Goal: Task Accomplishment & Management: Complete application form

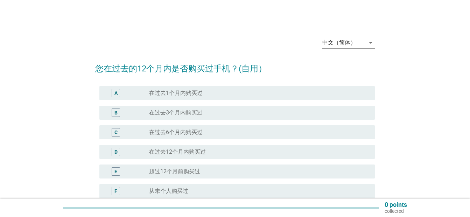
click at [218, 112] on div "radio_button_unchecked 在过去3个月内购买过" at bounding box center [256, 112] width 214 height 7
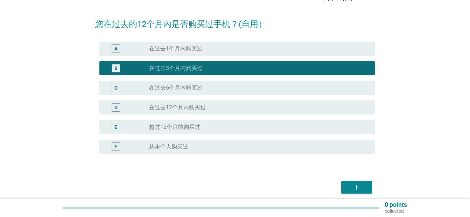
scroll to position [73, 0]
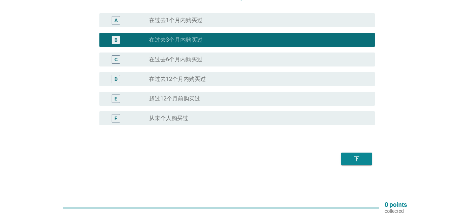
click at [354, 162] on div "下" at bounding box center [356, 159] width 20 height 8
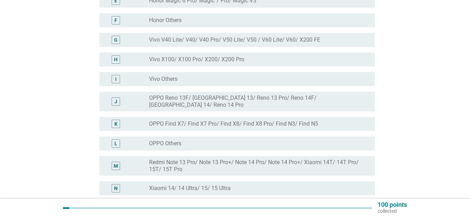
scroll to position [280, 0]
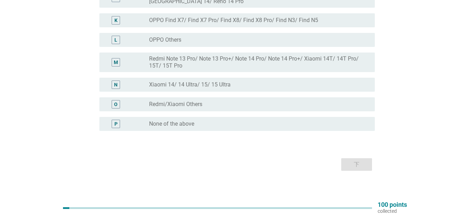
click at [222, 101] on div "radio_button_unchecked Redmi/Xiaomi Others" at bounding box center [256, 104] width 214 height 7
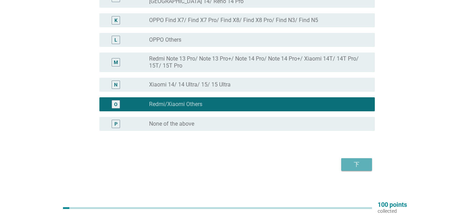
drag, startPoint x: 357, startPoint y: 156, endPoint x: 237, endPoint y: 79, distance: 142.5
click at [237, 65] on div "M radio_button_unchecked Redmi Note 13 Pro/ Note 13 Pro+/ Note 14 Pro/ Note 14 …" at bounding box center [236, 62] width 275 height 20
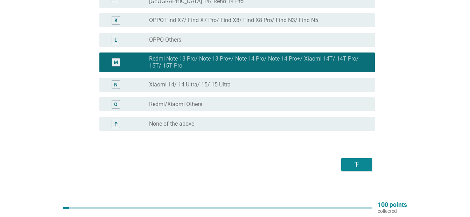
click at [361, 160] on div "下" at bounding box center [356, 164] width 20 height 8
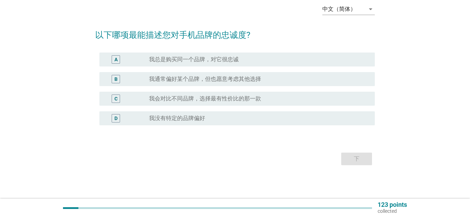
scroll to position [0, 0]
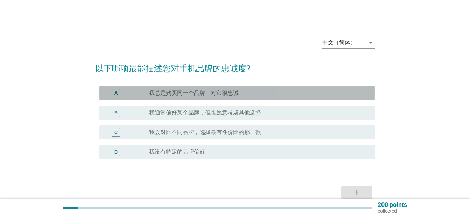
click at [255, 97] on div "A radio_button_unchecked 我总是购买同一个品牌，对它很忠诚" at bounding box center [236, 93] width 275 height 14
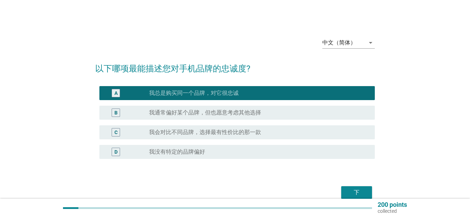
click at [258, 114] on label "我通常偏好某个品牌，但也愿意考虑其他选择" at bounding box center [205, 112] width 112 height 7
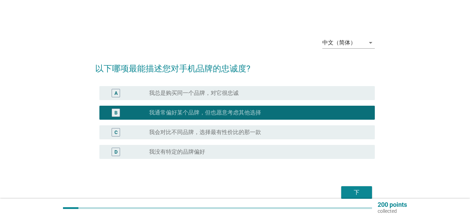
click at [296, 132] on div "radio_button_unchecked 我会对比不同品牌，选择最有性价比的那一款" at bounding box center [256, 132] width 214 height 7
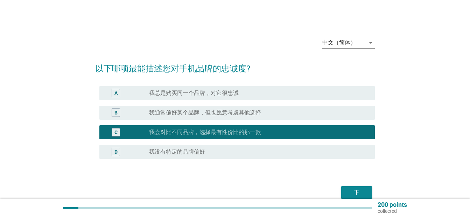
click at [357, 184] on div "下" at bounding box center [234, 192] width 279 height 17
click at [359, 189] on div "下" at bounding box center [356, 192] width 20 height 8
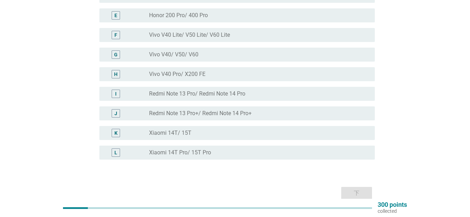
scroll to position [132, 0]
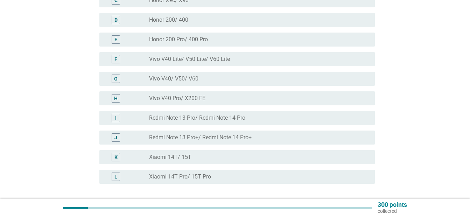
click at [253, 119] on div "radio_button_unchecked Redmi Note 13 Pro/ Redmi Note 14 Pro" at bounding box center [256, 117] width 214 height 7
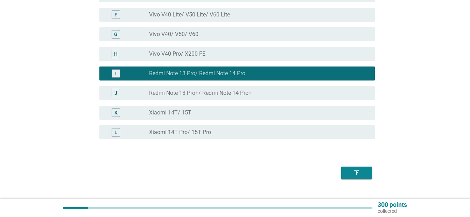
scroll to position [190, 0]
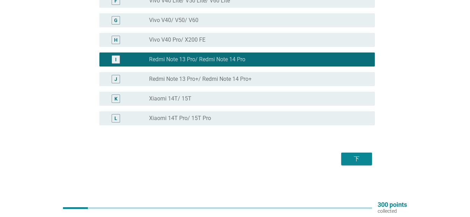
click at [349, 157] on div "下" at bounding box center [356, 159] width 20 height 8
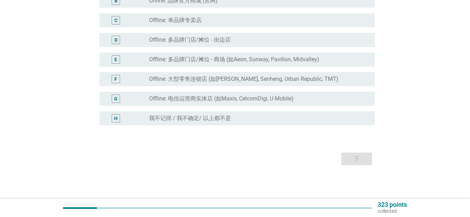
scroll to position [0, 0]
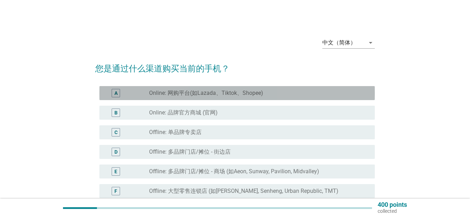
click at [259, 95] on label "Online: 网购平台(如Lazada、Tiktok、Shopee)" at bounding box center [206, 92] width 114 height 7
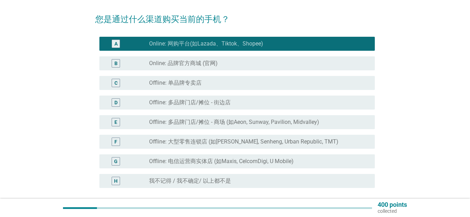
scroll to position [112, 0]
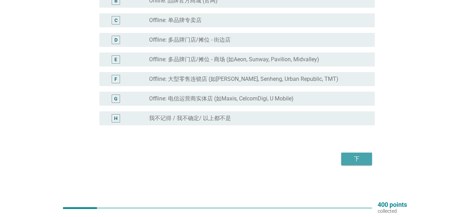
click at [348, 155] on div "下" at bounding box center [356, 159] width 20 height 8
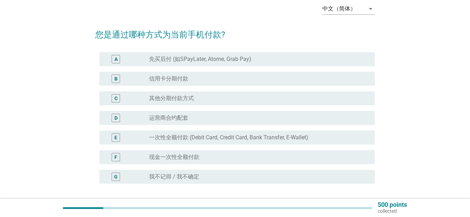
scroll to position [58, 0]
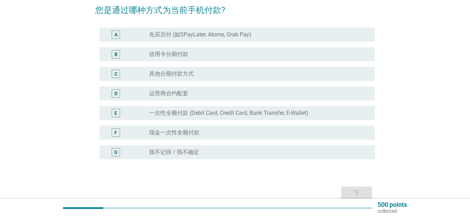
click at [234, 118] on div "E radio_button_unchecked 一次性全额付款 (Debit Card, Credit Card, Bank Transfer, E-Wal…" at bounding box center [236, 113] width 275 height 14
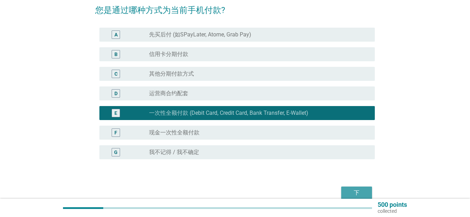
click at [357, 191] on div "下" at bounding box center [356, 192] width 20 height 8
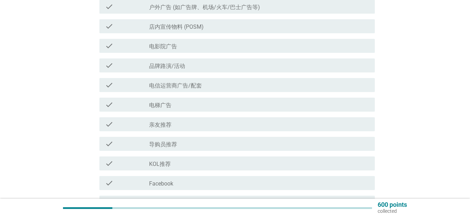
scroll to position [233, 0]
click at [209, 128] on div "check_box_outline_blank Facebook" at bounding box center [259, 124] width 220 height 8
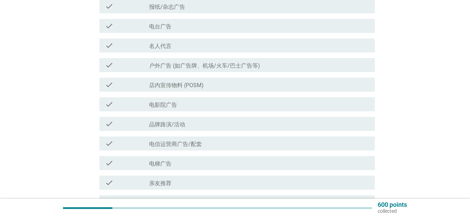
scroll to position [417, 0]
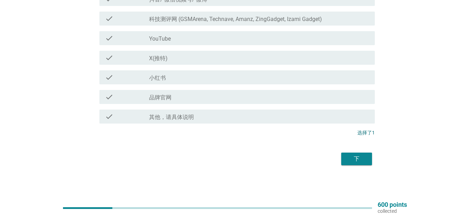
click at [351, 155] on div "下" at bounding box center [356, 159] width 20 height 8
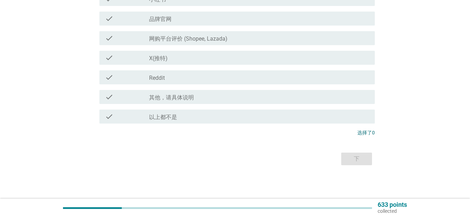
scroll to position [0, 0]
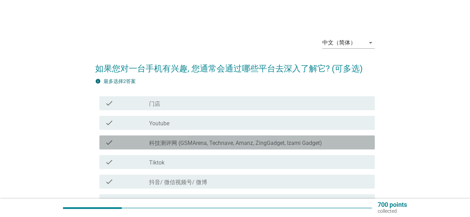
click at [186, 145] on label "科技测评网 (GSMArena, Technave, Amanz, ZingGadget, Izami Gadget)" at bounding box center [235, 142] width 173 height 7
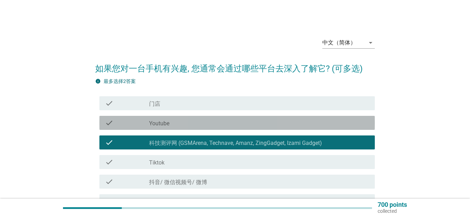
click at [191, 123] on div "check_box_outline_blank Youtube" at bounding box center [259, 123] width 220 height 8
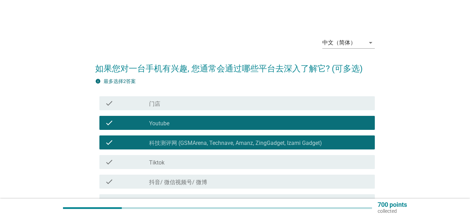
click at [191, 140] on label "科技测评网 (GSMArena, Technave, Amanz, ZingGadget, Izami Gadget)" at bounding box center [235, 142] width 173 height 7
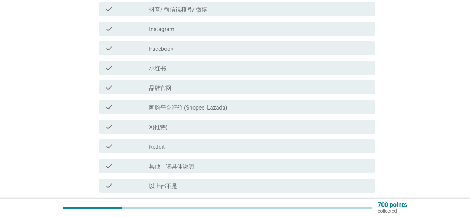
scroll to position [175, 0]
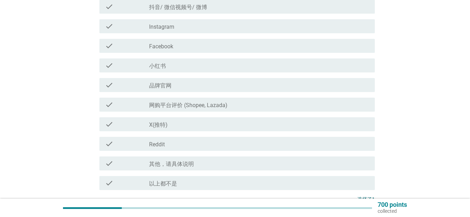
click at [209, 106] on label "网购平台评价 (Shopee, Lazada)" at bounding box center [188, 105] width 78 height 7
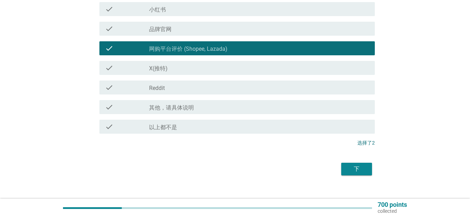
scroll to position [241, 0]
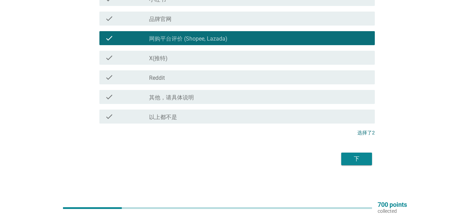
click at [363, 160] on div "下" at bounding box center [356, 159] width 20 height 8
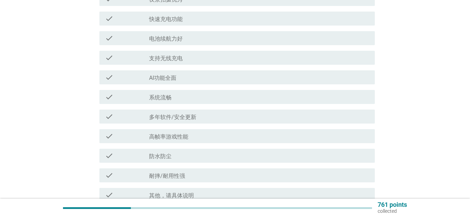
scroll to position [0, 0]
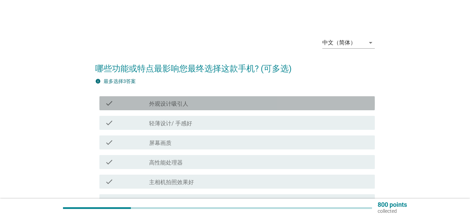
click at [217, 106] on div "check_box_outline_blank 外观设计吸引人" at bounding box center [259, 103] width 220 height 8
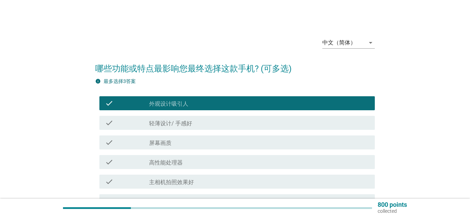
scroll to position [58, 0]
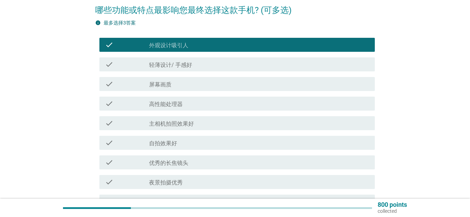
click at [200, 114] on div "check check_box_outline_blank 主相机拍照效果好" at bounding box center [234, 123] width 279 height 20
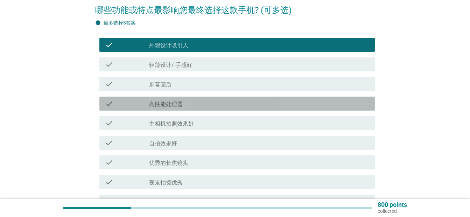
click at [203, 105] on div "check_box_outline_blank 高性能处理器" at bounding box center [259, 103] width 220 height 8
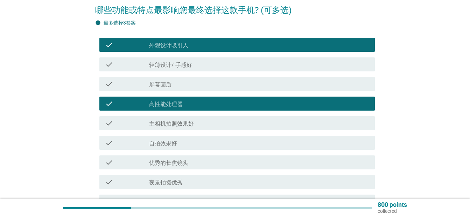
click at [209, 82] on div "check_box_outline_blank 屏幕画质" at bounding box center [259, 84] width 220 height 8
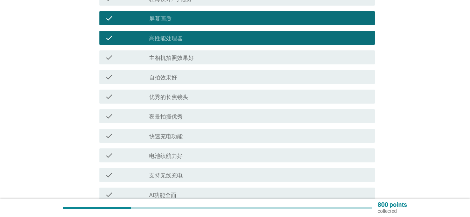
scroll to position [175, 0]
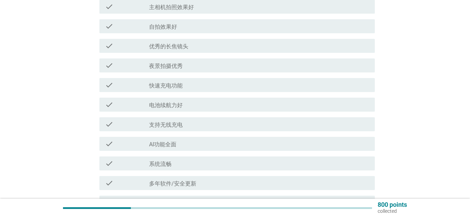
click at [203, 101] on div "check_box_outline_blank 电池续航力好" at bounding box center [259, 104] width 220 height 8
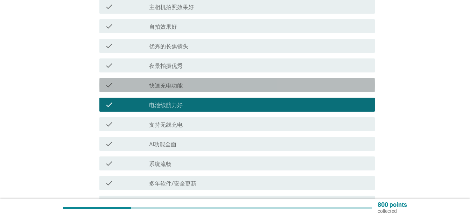
click at [208, 85] on div "check_box_outline_blank 快速充电功能" at bounding box center [259, 85] width 220 height 8
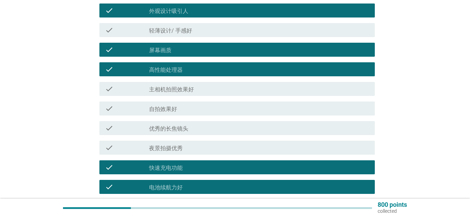
scroll to position [58, 0]
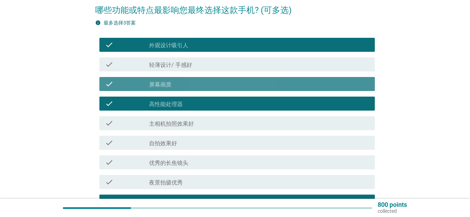
click at [223, 83] on div "check_box_outline_blank 屏幕画质" at bounding box center [259, 84] width 220 height 8
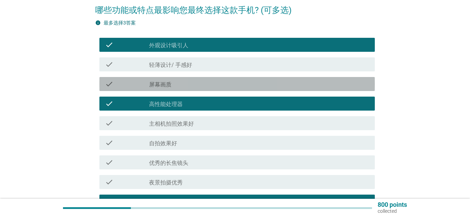
click at [224, 91] on div "check check_box_outline_blank 屏幕画质" at bounding box center [236, 84] width 275 height 14
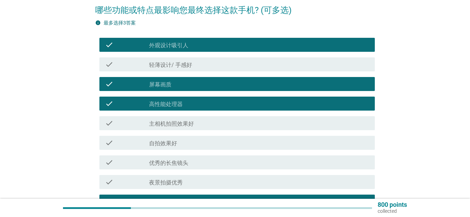
click at [238, 44] on div "check check_box_outline_blank 外观设计吸引人" at bounding box center [236, 45] width 275 height 14
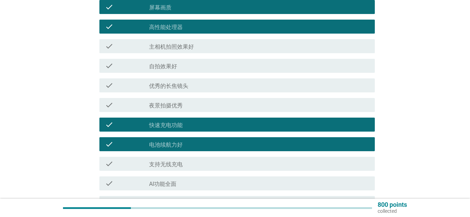
scroll to position [145, 0]
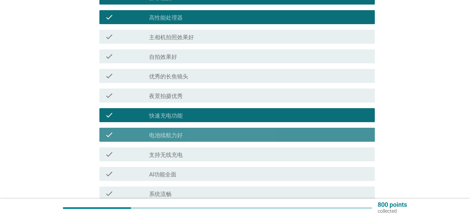
click at [234, 137] on div "check_box_outline_blank 电池续航力好" at bounding box center [259, 134] width 220 height 8
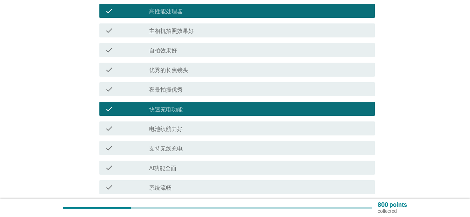
scroll to position [320, 0]
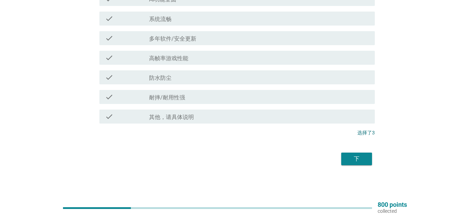
click at [361, 160] on div "下" at bounding box center [356, 159] width 20 height 8
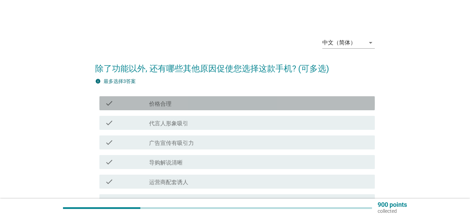
click at [229, 106] on div "check_box_outline_blank 价格合理" at bounding box center [259, 103] width 220 height 8
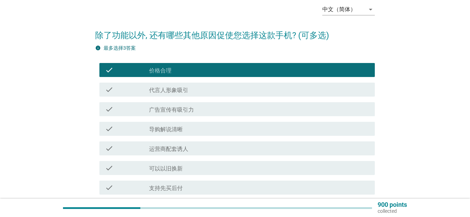
scroll to position [58, 0]
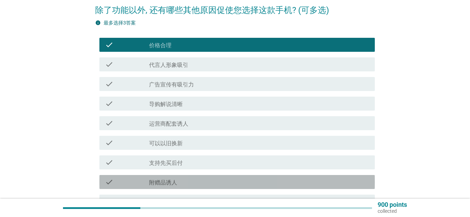
click at [172, 178] on div "check_box_outline_blank 附赠品诱人" at bounding box center [259, 182] width 220 height 8
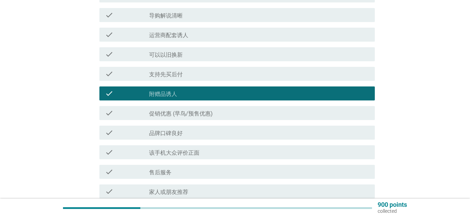
scroll to position [175, 0]
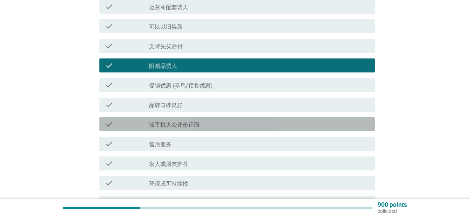
click at [226, 123] on div "check_box_outline_blank 该手机大众评价正面" at bounding box center [259, 124] width 220 height 8
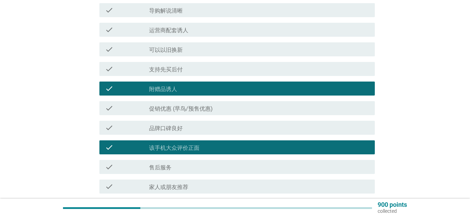
scroll to position [280, 0]
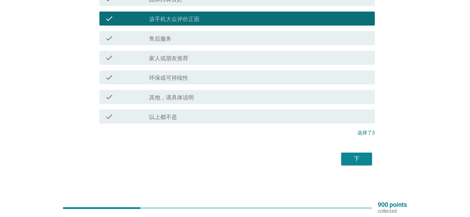
click at [354, 166] on div "下" at bounding box center [234, 158] width 279 height 17
click at [217, 41] on div "check_box_outline_blank 售后服务" at bounding box center [259, 38] width 220 height 8
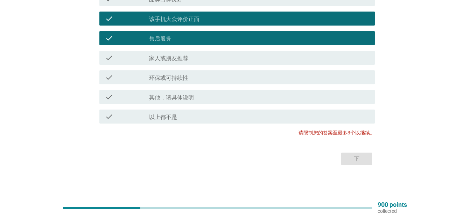
click at [260, 33] on div "check check_box_outline_blank 售后服务" at bounding box center [236, 38] width 275 height 14
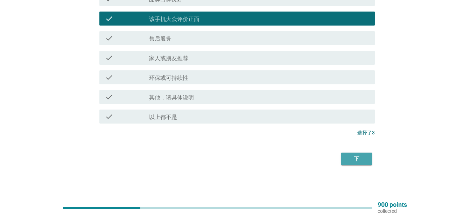
click at [345, 163] on button "下" at bounding box center [356, 158] width 31 height 13
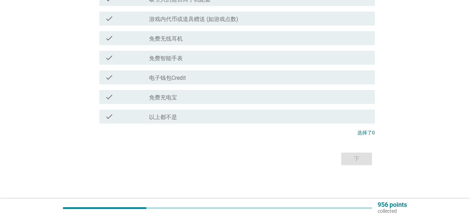
scroll to position [0, 0]
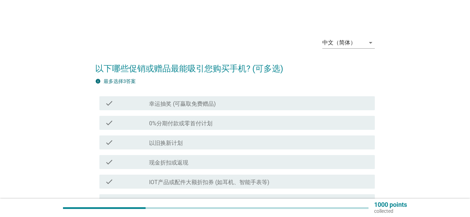
click at [213, 162] on div "check_box_outline_blank 现金折扣或返现" at bounding box center [259, 162] width 220 height 8
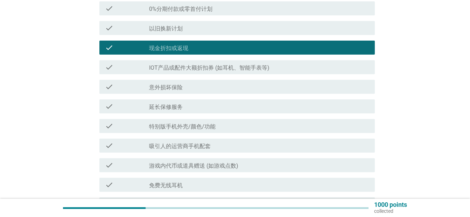
scroll to position [116, 0]
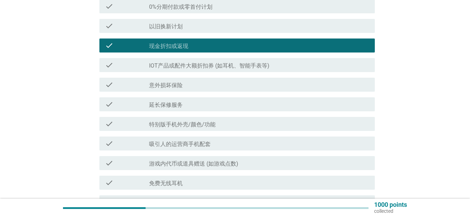
click at [245, 66] on label "IOT产品或配件大额折扣券 (如耳机、智能手表等)" at bounding box center [209, 65] width 120 height 7
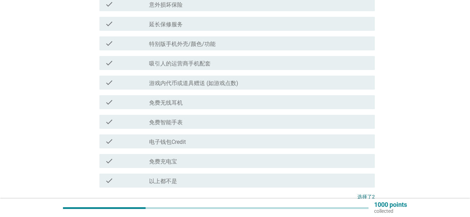
scroll to position [233, 0]
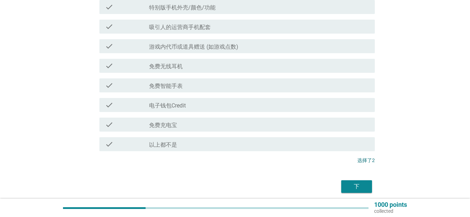
click at [224, 68] on div "check_box_outline_blank 免费无线耳机" at bounding box center [259, 66] width 220 height 8
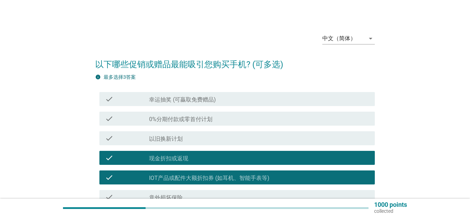
scroll to position [0, 0]
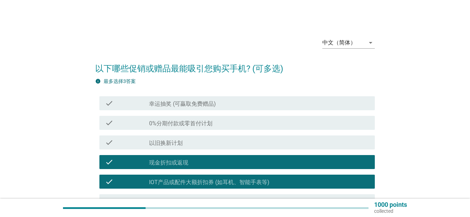
click at [204, 158] on div "check_box_outline_blank 现金折扣或返现" at bounding box center [259, 162] width 220 height 8
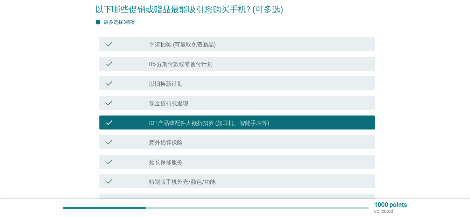
scroll to position [233, 0]
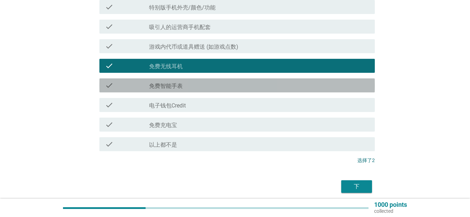
click at [210, 90] on div "check check_box_outline_blank 免费智能手表" at bounding box center [236, 85] width 275 height 14
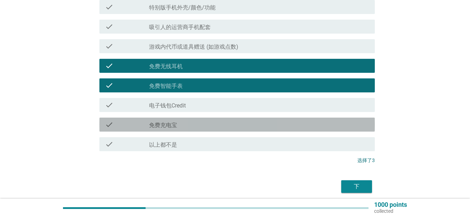
click at [206, 123] on div "check_box_outline_blank 免费充电宝" at bounding box center [259, 124] width 220 height 8
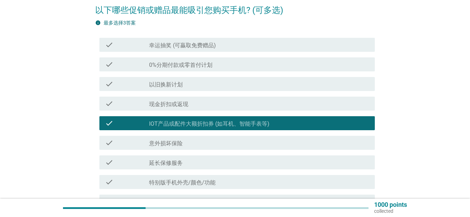
click at [206, 123] on label "IOT产品或配件大额折扣券 (如耳机、智能手表等)" at bounding box center [209, 123] width 120 height 7
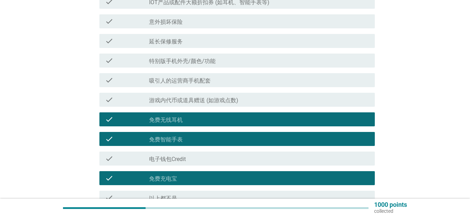
scroll to position [261, 0]
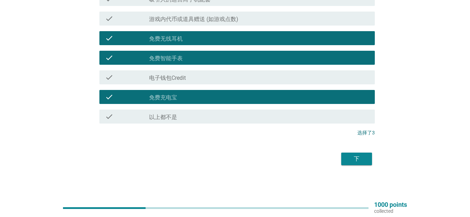
click at [365, 162] on div "下" at bounding box center [356, 159] width 20 height 8
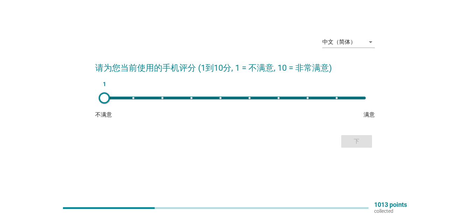
scroll to position [0, 0]
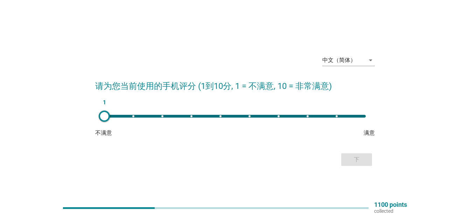
click at [294, 116] on div "1" at bounding box center [234, 116] width 261 height 3
click at [281, 118] on div "8" at bounding box center [235, 116] width 272 height 14
type input "7"
click at [336, 158] on div "下" at bounding box center [234, 159] width 279 height 17
click at [350, 161] on div "下" at bounding box center [356, 159] width 20 height 8
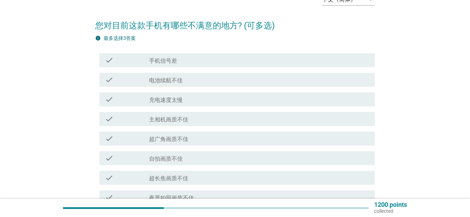
scroll to position [58, 0]
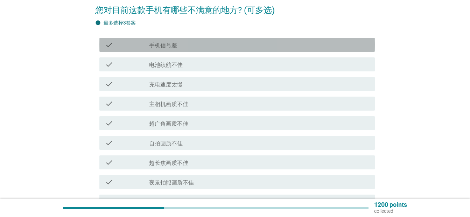
click at [222, 42] on div "check_box_outline_blank 手机信号差" at bounding box center [259, 45] width 220 height 8
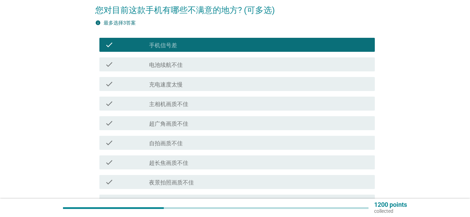
click at [207, 142] on div "check_box_outline_blank 自拍画质不佳" at bounding box center [259, 142] width 220 height 8
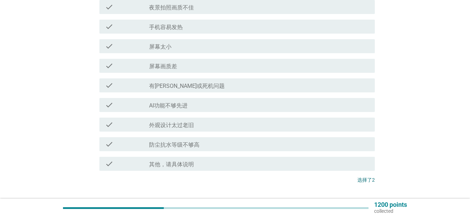
scroll to position [280, 0]
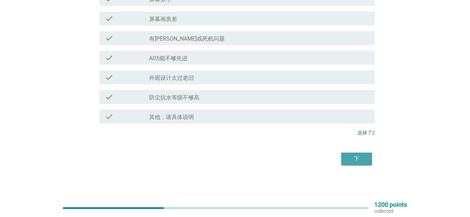
click at [365, 157] on div "下" at bounding box center [356, 159] width 20 height 8
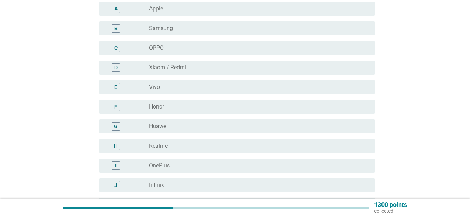
scroll to position [116, 0]
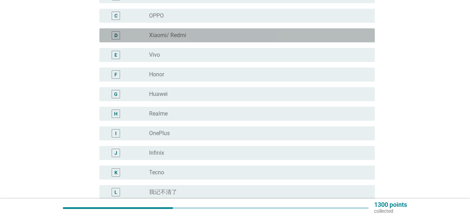
click at [207, 40] on div "D radio_button_unchecked Xiaomi/ Redmi" at bounding box center [236, 35] width 275 height 14
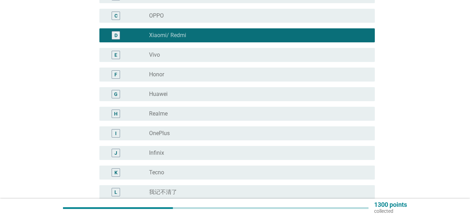
click at [189, 113] on div "radio_button_unchecked Realme" at bounding box center [256, 113] width 214 height 7
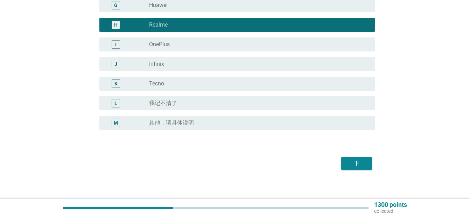
scroll to position [210, 0]
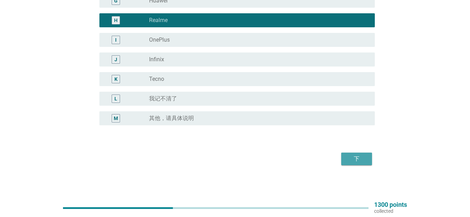
click at [348, 153] on button "下" at bounding box center [356, 158] width 31 height 13
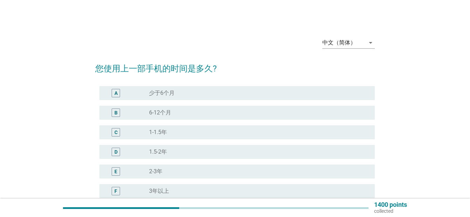
click at [187, 156] on div "radio_button_unchecked 1.5-2年" at bounding box center [259, 152] width 220 height 8
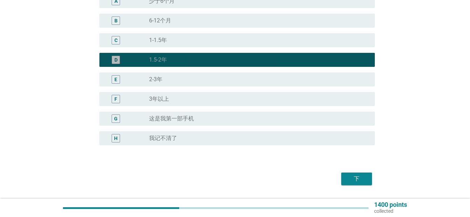
scroll to position [112, 0]
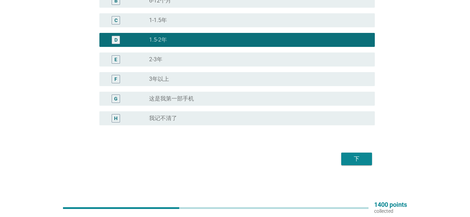
click at [222, 58] on div "radio_button_unchecked 2-3年" at bounding box center [256, 59] width 214 height 7
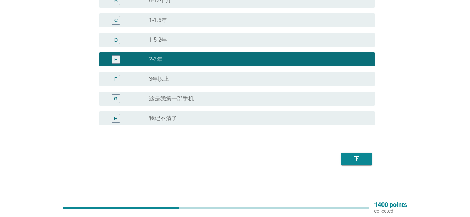
click at [362, 162] on div "下" at bounding box center [356, 159] width 20 height 8
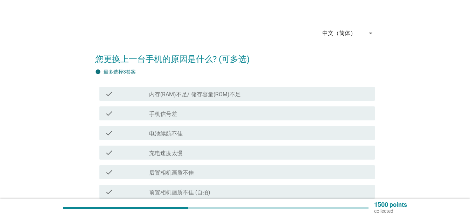
scroll to position [58, 0]
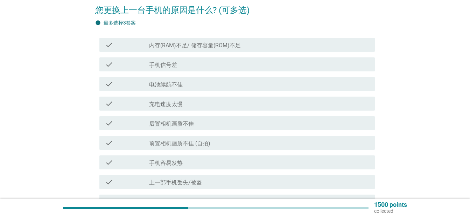
click at [203, 87] on div "check_box_outline_blank 电池续航不佳" at bounding box center [259, 84] width 220 height 8
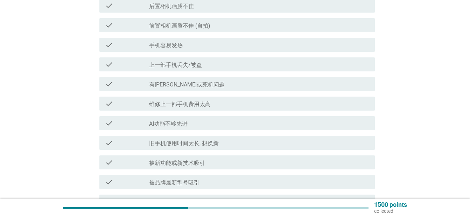
scroll to position [175, 0]
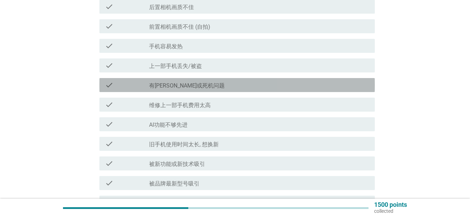
click at [193, 88] on label "有[PERSON_NAME]或死机问题" at bounding box center [187, 85] width 76 height 7
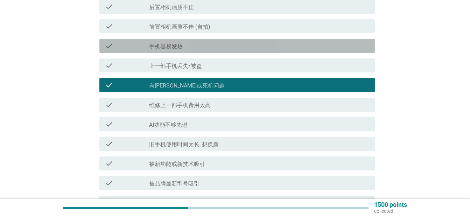
click at [190, 45] on div "check_box_outline_blank 手机容易发热" at bounding box center [259, 46] width 220 height 8
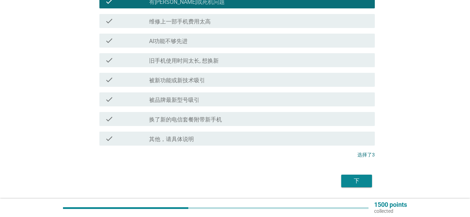
scroll to position [280, 0]
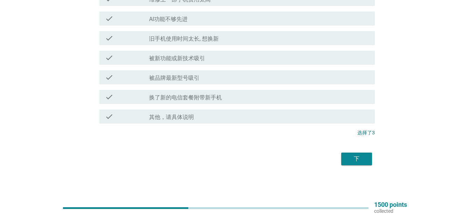
click at [359, 155] on div "下" at bounding box center [356, 159] width 20 height 8
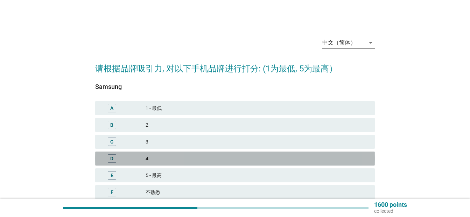
click at [246, 152] on div "D 4" at bounding box center [234, 158] width 279 height 14
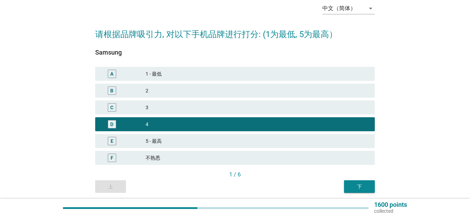
scroll to position [60, 0]
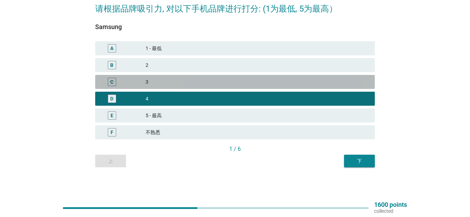
click at [308, 86] on div "C 3" at bounding box center [234, 82] width 279 height 14
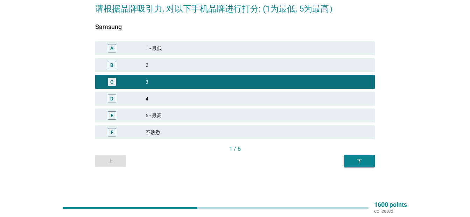
click at [318, 91] on div "D 4" at bounding box center [235, 98] width 282 height 17
click at [323, 99] on div "4" at bounding box center [256, 98] width 223 height 8
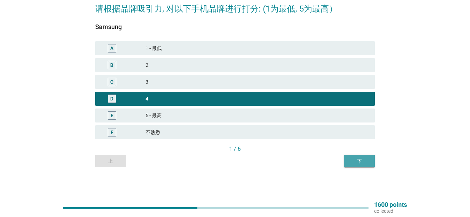
click at [358, 161] on div "下" at bounding box center [359, 160] width 20 height 7
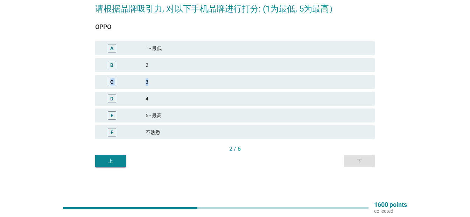
drag, startPoint x: 192, startPoint y: 75, endPoint x: 208, endPoint y: 61, distance: 21.8
click at [208, 61] on div "A 1 - 最低 B 2 C 3 D 4 E 5 - 最高 F 不熟悉" at bounding box center [235, 90] width 282 height 101
click at [203, 52] on div at bounding box center [203, 52] width 0 height 0
click at [289, 57] on div "B 2" at bounding box center [235, 65] width 282 height 17
click at [294, 67] on div "2" at bounding box center [256, 65] width 223 height 8
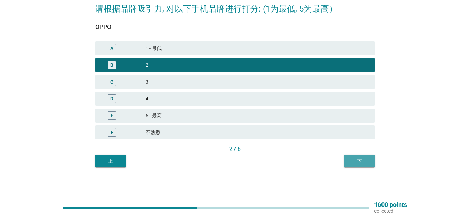
click at [360, 160] on div "下" at bounding box center [359, 160] width 20 height 7
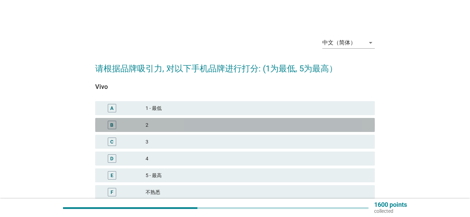
click at [357, 129] on div "B 2" at bounding box center [234, 125] width 279 height 14
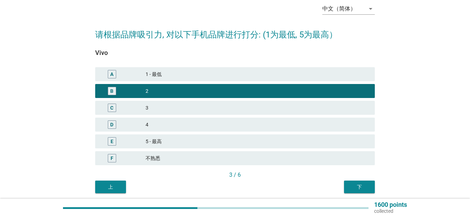
scroll to position [60, 0]
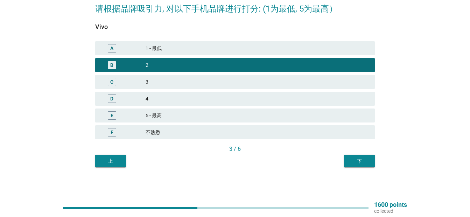
click at [361, 160] on div "下" at bounding box center [359, 160] width 20 height 7
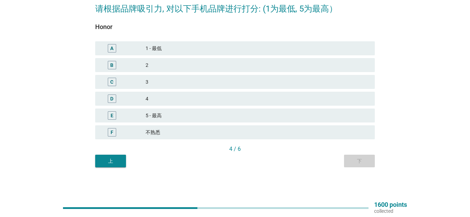
scroll to position [0, 0]
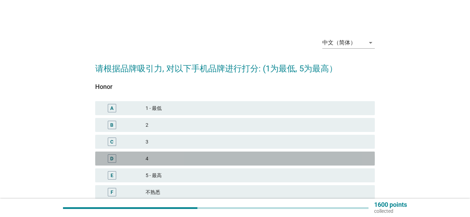
click at [193, 158] on div "4" at bounding box center [256, 158] width 223 height 8
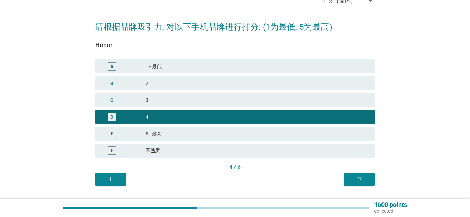
scroll to position [58, 0]
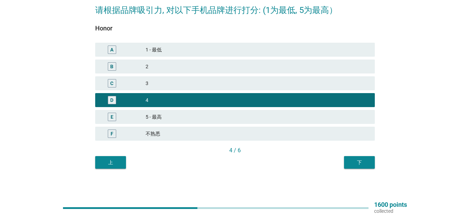
click at [367, 164] on div "下" at bounding box center [359, 162] width 20 height 7
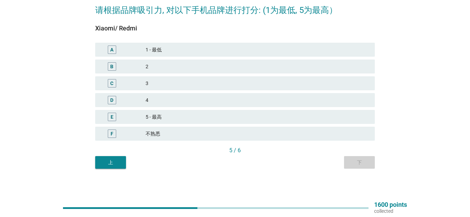
scroll to position [0, 0]
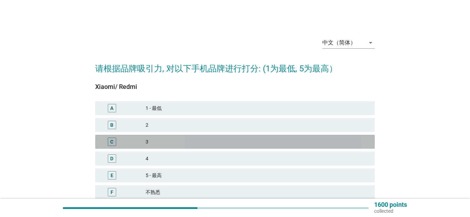
click at [191, 146] on div "C 3" at bounding box center [234, 142] width 279 height 14
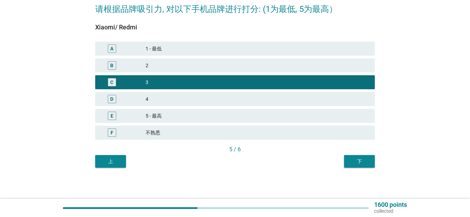
scroll to position [60, 0]
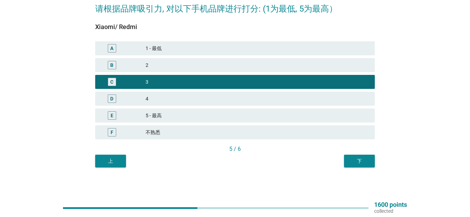
click at [379, 160] on div "中文（简体） arrow_drop_down 请根据品牌吸引力, 对以下手机品牌进行打分: (1为最低, 5为最高） Xiaomi/ Redmi A 1 - …" at bounding box center [234, 69] width 291 height 207
click at [366, 162] on div "下" at bounding box center [359, 160] width 20 height 7
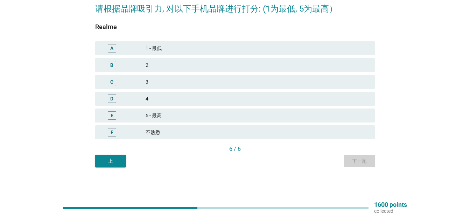
scroll to position [0, 0]
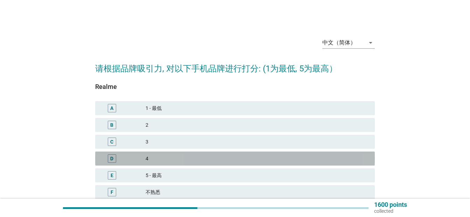
click at [194, 155] on div "4" at bounding box center [256, 158] width 223 height 8
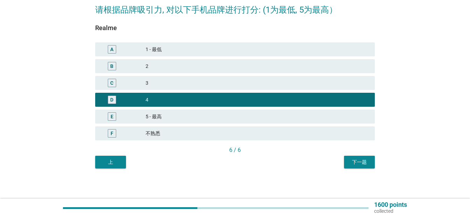
scroll to position [60, 0]
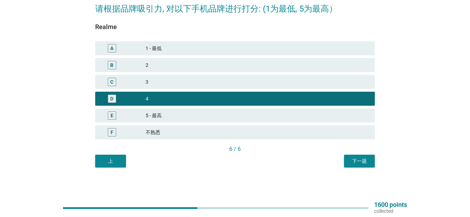
click at [369, 160] on button "下一题" at bounding box center [359, 161] width 31 height 13
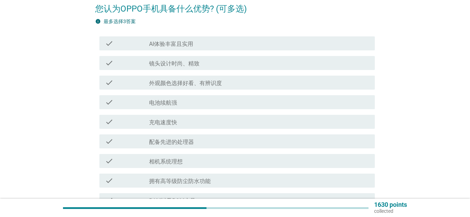
scroll to position [0, 0]
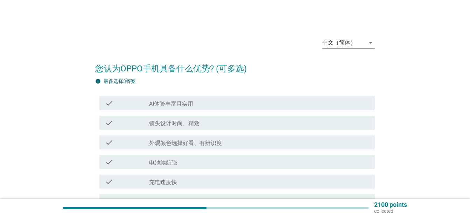
click at [210, 121] on div "check_box_outline_blank 镜头设计时尚、精致" at bounding box center [259, 123] width 220 height 8
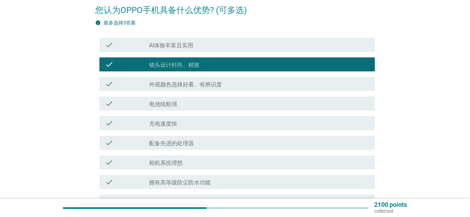
click at [231, 83] on div "check_box_outline_blank 外观颜色选择好看、有辨识度" at bounding box center [259, 84] width 220 height 8
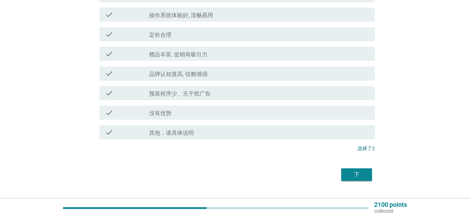
scroll to position [280, 0]
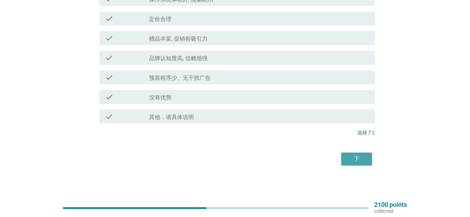
click at [366, 160] on div "下" at bounding box center [356, 159] width 20 height 8
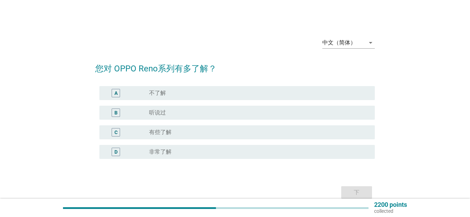
click at [242, 115] on div "radio_button_unchecked 听说过" at bounding box center [256, 112] width 214 height 7
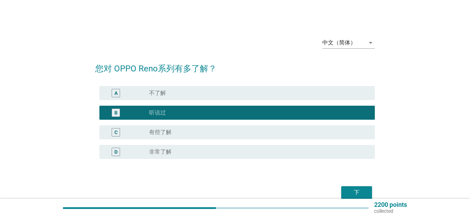
click at [353, 181] on form "您对 OPPO Reno系列有多了解？ A radio_button_unchecked 不了解 B radio_button_checked 听说过 C r…" at bounding box center [234, 127] width 279 height 145
click at [353, 186] on div "下" at bounding box center [234, 192] width 279 height 17
click at [349, 189] on div "下" at bounding box center [356, 192] width 20 height 8
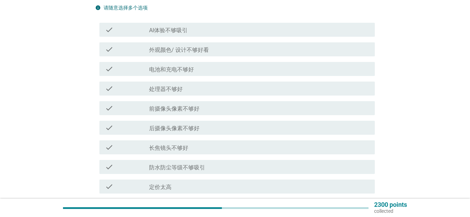
scroll to position [116, 0]
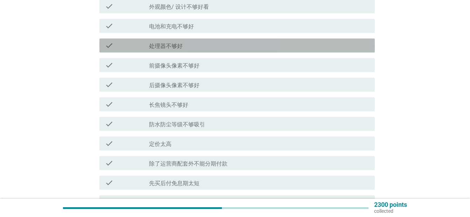
click at [204, 50] on div "check check_box_outline_blank 处理器不够好" at bounding box center [236, 45] width 275 height 14
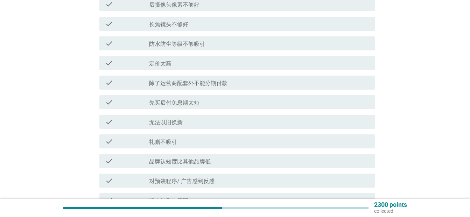
scroll to position [233, 0]
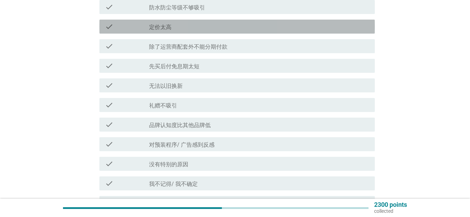
click at [210, 23] on div "check_box_outline_blank 定价太高" at bounding box center [259, 26] width 220 height 8
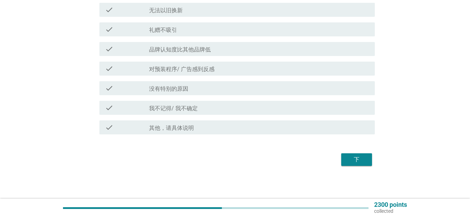
scroll to position [309, 0]
click at [356, 161] on div "下" at bounding box center [356, 159] width 20 height 8
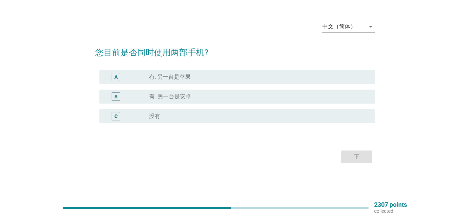
scroll to position [0, 0]
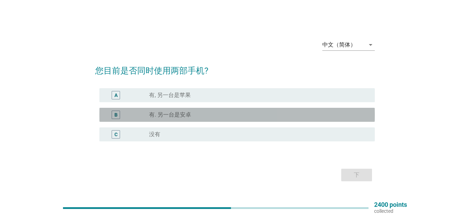
click at [216, 113] on div "radio_button_unchecked 有. 另一台是[PERSON_NAME]" at bounding box center [256, 114] width 214 height 7
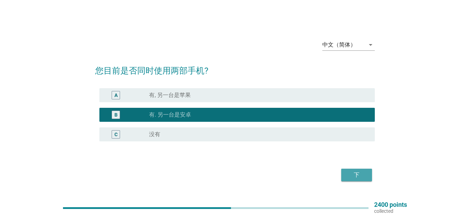
click at [350, 172] on div "下" at bounding box center [356, 175] width 20 height 8
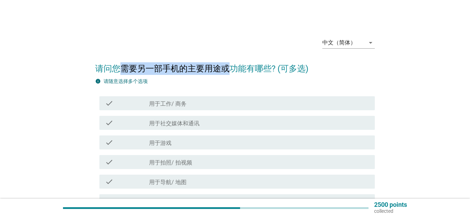
drag, startPoint x: 119, startPoint y: 66, endPoint x: 228, endPoint y: 65, distance: 109.1
click at [228, 65] on h2 "请问您需要另一部手机的主要用途或功能有哪些? (可多选)" at bounding box center [234, 65] width 279 height 20
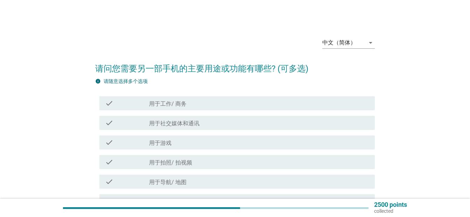
click at [251, 65] on h2 "请问您需要另一部手机的主要用途或功能有哪些? (可多选)" at bounding box center [234, 65] width 279 height 20
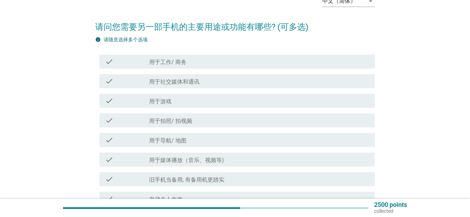
scroll to position [58, 0]
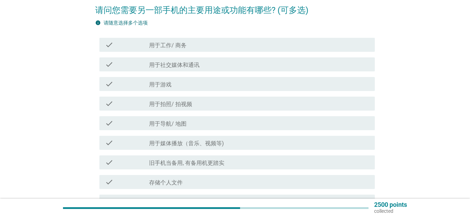
click at [229, 63] on div "check_box_outline_blank 用于社交媒体和通讯" at bounding box center [259, 64] width 220 height 8
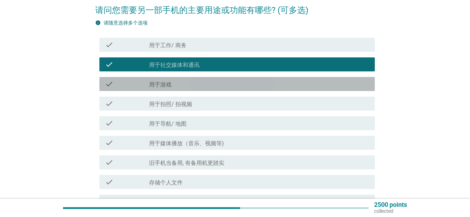
click at [210, 88] on div "check check_box_outline_blank 用于游戏" at bounding box center [236, 84] width 275 height 14
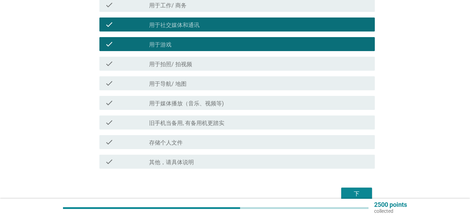
scroll to position [133, 0]
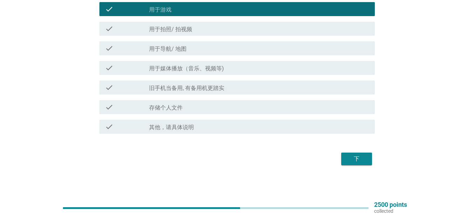
click at [209, 93] on div "check check_box_outline_blank 旧手机当备用, 有备用机更踏实" at bounding box center [236, 87] width 275 height 14
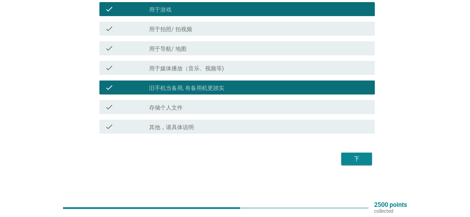
click at [377, 158] on div "中文（简体） arrow_drop_down 请问您需要另一部手机的主要用途或功能有哪些? (可多选) info 请随意选择多个选项 check check_…" at bounding box center [234, 33] width 291 height 280
click at [368, 159] on button "下" at bounding box center [356, 158] width 31 height 13
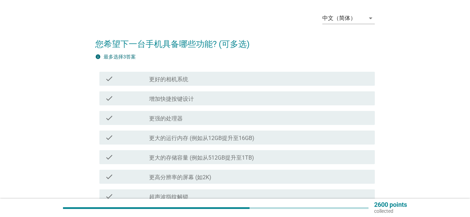
scroll to position [58, 0]
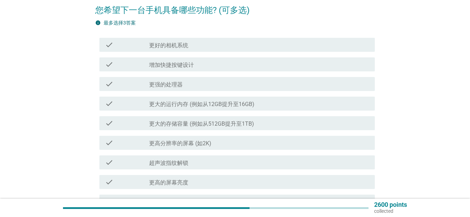
click at [182, 92] on div "check check_box_outline_blank 更强的处理器" at bounding box center [234, 84] width 279 height 20
click at [181, 88] on label "更强的处理器" at bounding box center [166, 84] width 34 height 7
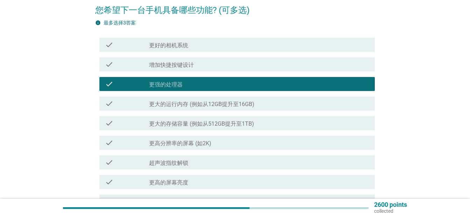
click at [207, 110] on div "check check_box_outline_blank 更大的运行内存 (例如从12GB提升至16GB)" at bounding box center [234, 104] width 279 height 20
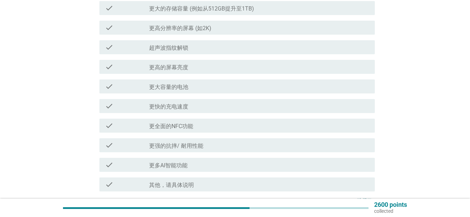
scroll to position [175, 0]
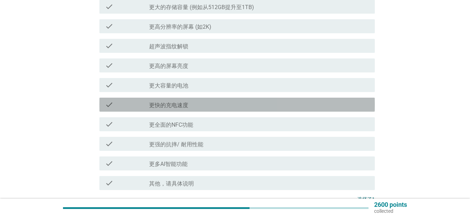
click at [204, 103] on div "check_box_outline_blank 更快的充电速度" at bounding box center [259, 104] width 220 height 8
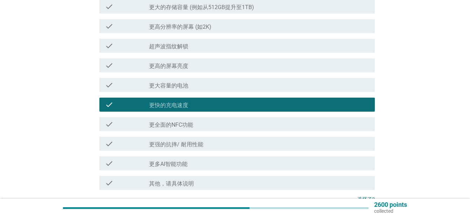
click at [202, 83] on div "check_box_outline_blank 更大容量的电池" at bounding box center [259, 85] width 220 height 8
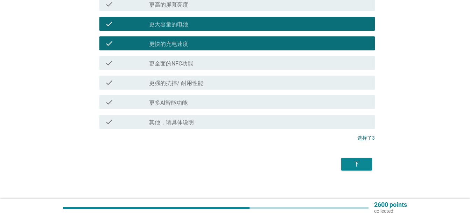
scroll to position [241, 0]
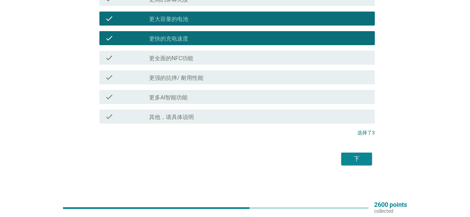
click at [342, 157] on button "下" at bounding box center [356, 158] width 31 height 13
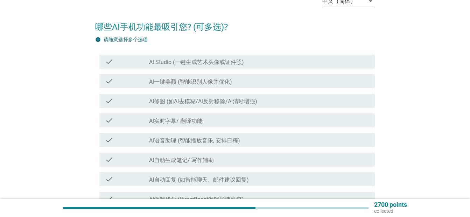
scroll to position [58, 0]
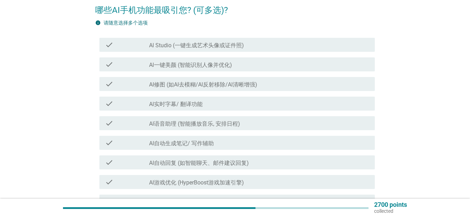
click at [220, 106] on div "check_box_outline_blank Al实时字幕/ 翻译功能" at bounding box center [259, 103] width 220 height 8
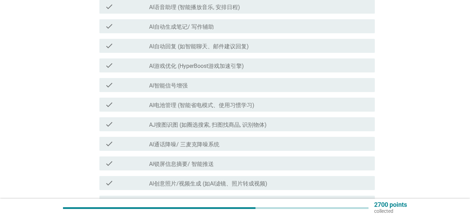
scroll to position [233, 0]
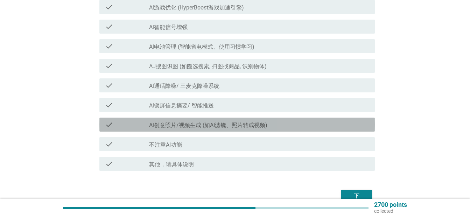
click at [229, 124] on label "Al创意照片/视频生成 (如AI滤镜、照片转成视频)" at bounding box center [208, 125] width 118 height 7
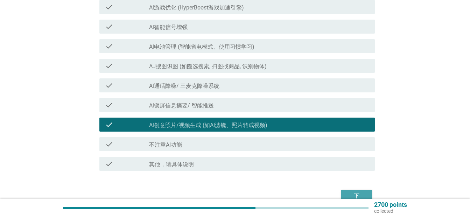
click at [353, 195] on div "下" at bounding box center [356, 196] width 20 height 8
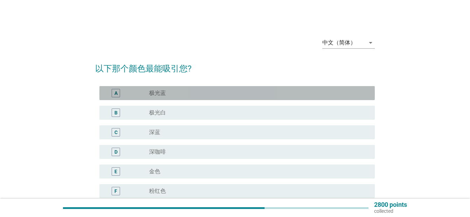
click at [230, 92] on div "radio_button_unchecked 极光蓝" at bounding box center [256, 92] width 214 height 7
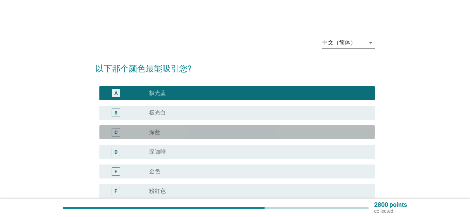
click at [205, 130] on div "radio_button_unchecked 深蓝" at bounding box center [256, 132] width 214 height 7
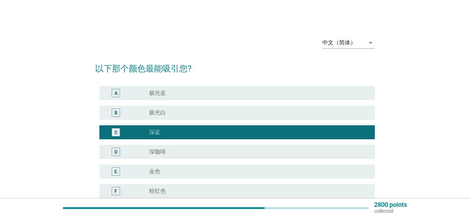
click at [198, 145] on div "D radio_button_unchecked 深咖啡" at bounding box center [236, 152] width 275 height 14
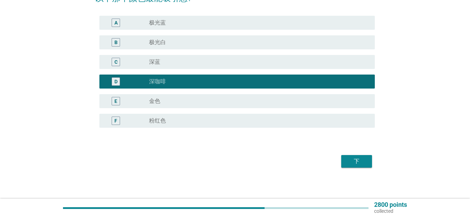
scroll to position [73, 0]
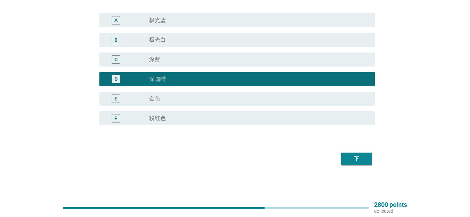
click at [241, 98] on div "radio_button_unchecked 金色" at bounding box center [256, 98] width 214 height 7
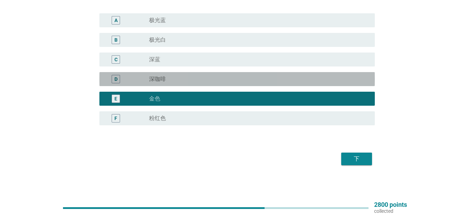
click at [255, 72] on div "D radio_button_unchecked 深咖啡" at bounding box center [236, 79] width 275 height 14
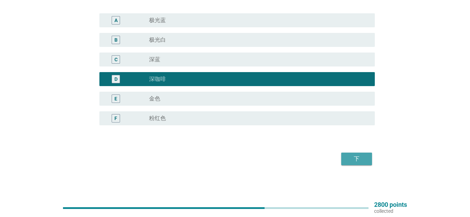
click at [362, 162] on div "下" at bounding box center [356, 159] width 20 height 8
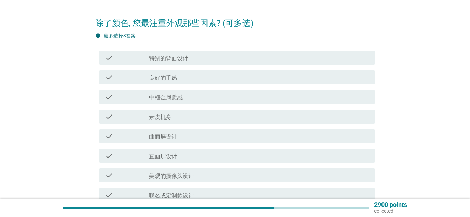
scroll to position [116, 0]
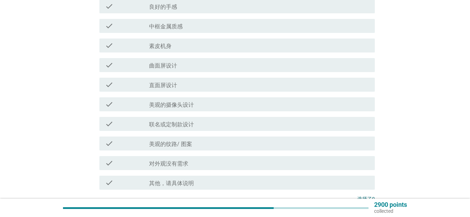
click at [204, 158] on div "check check_box_outline_blank 对外观没有需求" at bounding box center [236, 163] width 275 height 14
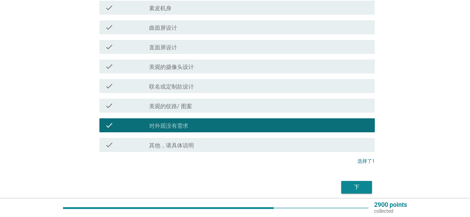
scroll to position [182, 0]
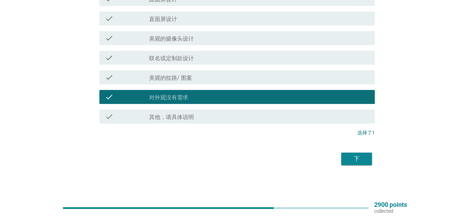
click at [363, 168] on div "中文（简体） arrow_drop_down 除了颜色, 您最注重外观那些因素? (可多选) info 最多选择3答案 check check_box_out…" at bounding box center [234, 7] width 291 height 329
click at [368, 158] on button "下" at bounding box center [356, 158] width 31 height 13
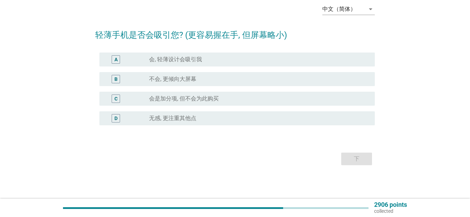
scroll to position [0, 0]
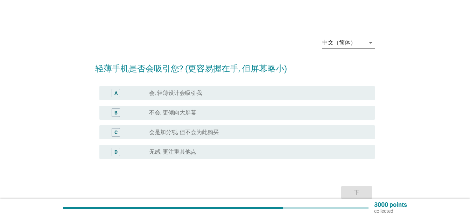
click at [224, 86] on div "A radio_button_unchecked 会, 轻薄设计会吸引我" at bounding box center [236, 93] width 275 height 14
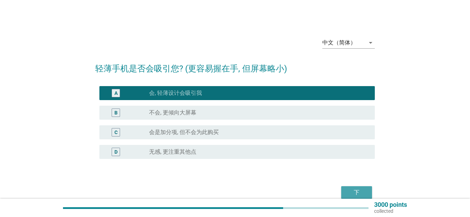
click at [347, 189] on div "下" at bounding box center [356, 192] width 20 height 8
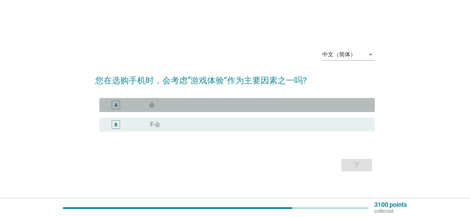
click at [225, 104] on div "radio_button_unchecked 会" at bounding box center [256, 104] width 214 height 7
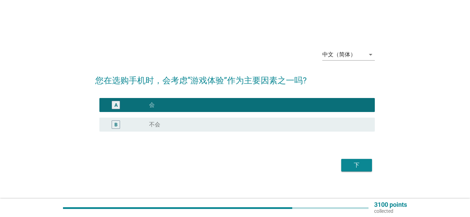
click at [369, 168] on button "下" at bounding box center [356, 165] width 31 height 13
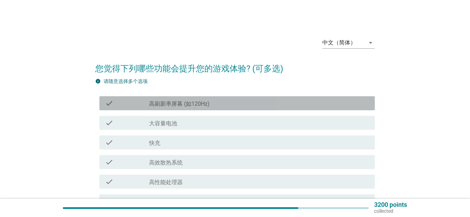
click at [220, 101] on div "check_box_outline_blank 高刷新率屏幕 (如120Hz)" at bounding box center [259, 103] width 220 height 8
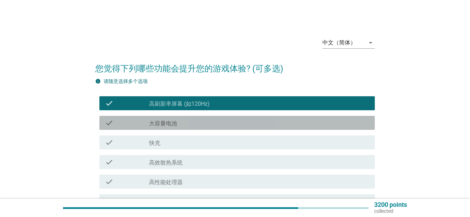
click at [222, 120] on div "check_box_outline_blank 大容量电池" at bounding box center [259, 123] width 220 height 8
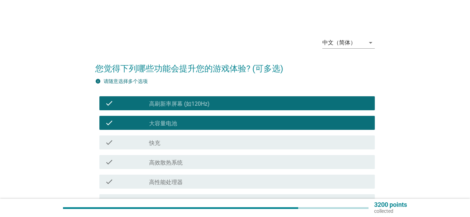
click at [230, 102] on div "check_box_outline_blank 高刷新率屏幕 (如120Hz)" at bounding box center [259, 103] width 220 height 8
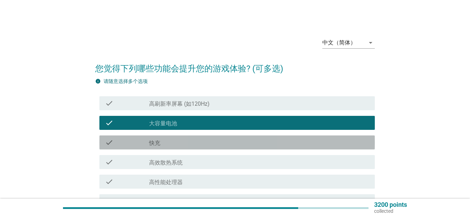
click at [198, 148] on div "check check_box_outline_blank 快充" at bounding box center [236, 142] width 275 height 14
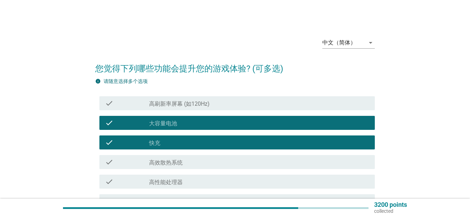
click at [195, 163] on div "check_box_outline_blank 高效散热系统" at bounding box center [259, 162] width 220 height 8
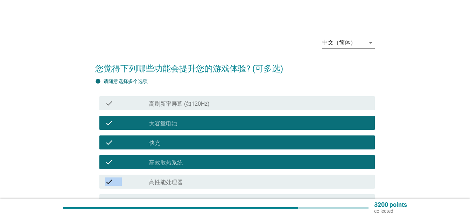
click at [193, 172] on div "check check_box_outline_blank 高刷新率屏幕 (如120Hz) check check_box_outline_blank 大容量…" at bounding box center [234, 191] width 279 height 196
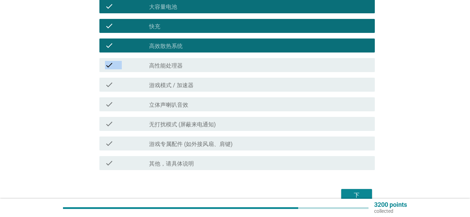
scroll to position [153, 0]
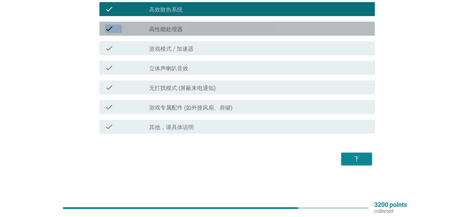
click at [230, 25] on div "check_box_outline_blank 高性能处理器" at bounding box center [259, 28] width 220 height 8
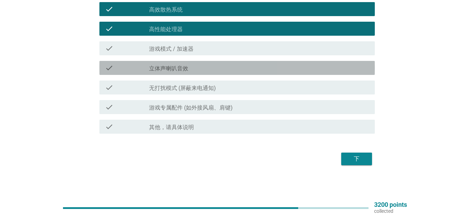
click at [205, 69] on div "check_box_outline_blank 立体声喇叭音效" at bounding box center [259, 68] width 220 height 8
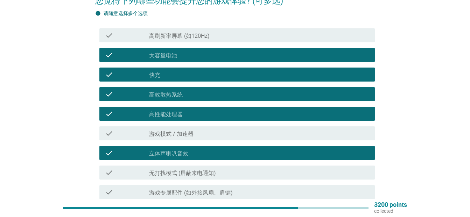
scroll to position [0, 0]
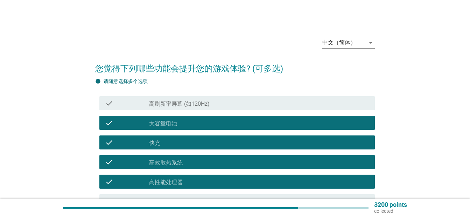
click at [223, 97] on div "check check_box_outline_blank 高刷新率屏幕 (如120Hz)" at bounding box center [236, 103] width 275 height 14
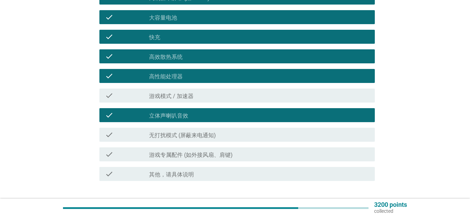
scroll to position [153, 0]
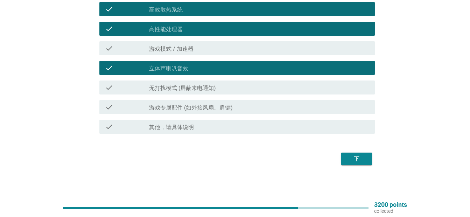
click at [356, 157] on div "下" at bounding box center [356, 159] width 20 height 8
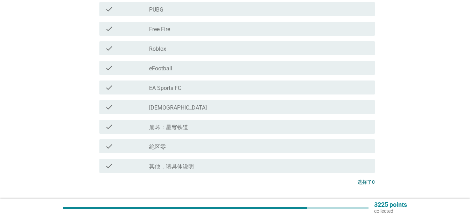
scroll to position [0, 0]
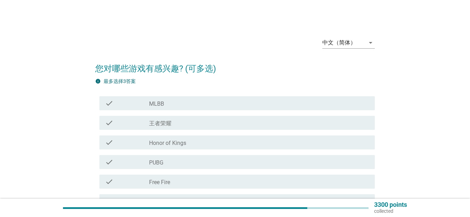
click at [224, 120] on div "check_box_outline_blank 王者荣耀" at bounding box center [259, 123] width 220 height 8
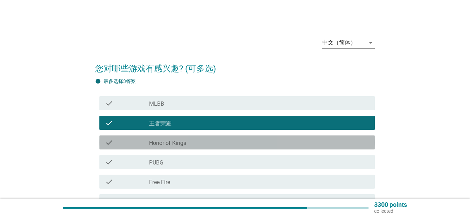
click at [198, 146] on div "check_box_outline_blank Honor of Kings" at bounding box center [259, 142] width 220 height 8
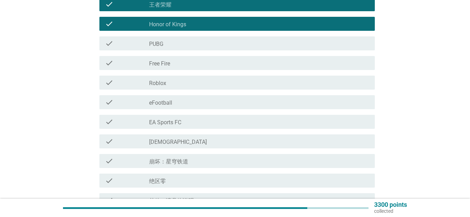
scroll to position [175, 0]
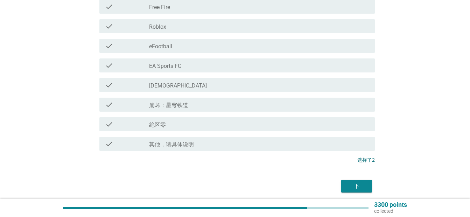
click at [366, 185] on div "下" at bounding box center [356, 186] width 20 height 8
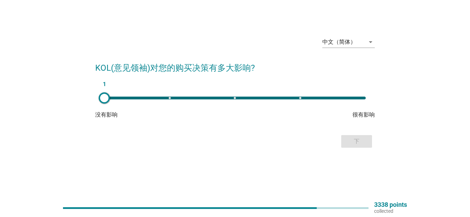
scroll to position [0, 0]
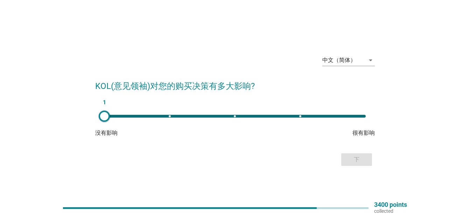
click at [315, 115] on div "1" at bounding box center [234, 116] width 261 height 3
click at [320, 119] on div "4" at bounding box center [235, 116] width 272 height 14
drag, startPoint x: 256, startPoint y: 120, endPoint x: 238, endPoint y: 116, distance: 18.0
click at [256, 120] on div "4" at bounding box center [235, 116] width 272 height 14
click at [223, 114] on div "3" at bounding box center [235, 116] width 272 height 14
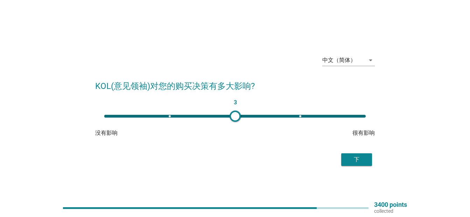
click at [186, 118] on div "3" at bounding box center [235, 116] width 272 height 14
click at [225, 122] on div "2" at bounding box center [235, 116] width 272 height 14
type input "3"
click at [354, 163] on div "下" at bounding box center [356, 159] width 20 height 8
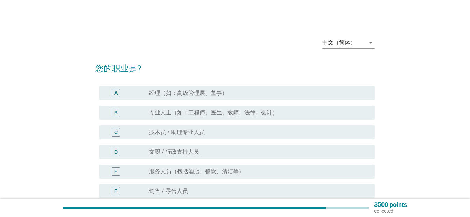
drag, startPoint x: 198, startPoint y: 172, endPoint x: 220, endPoint y: 150, distance: 32.1
click at [220, 150] on div "A radio_button_unchecked 经理（如：高级管理层、董事） B radio_button_unchecked 专业人士（如：工程师、医生、…" at bounding box center [234, 220] width 279 height 274
click at [228, 136] on div "radio_button_unchecked 技术员 / 助理专业人员" at bounding box center [259, 132] width 220 height 8
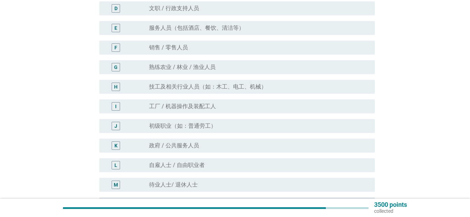
scroll to position [229, 0]
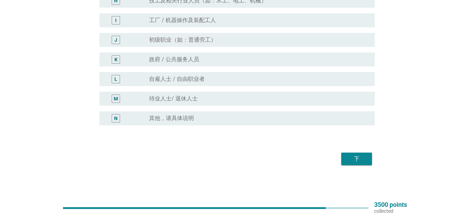
click at [372, 157] on div "下" at bounding box center [234, 158] width 279 height 17
click at [358, 160] on div "下" at bounding box center [356, 159] width 20 height 8
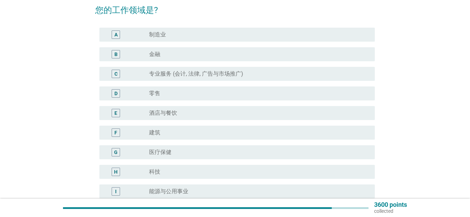
click at [198, 96] on div "radio_button_unchecked 零售" at bounding box center [256, 93] width 214 height 7
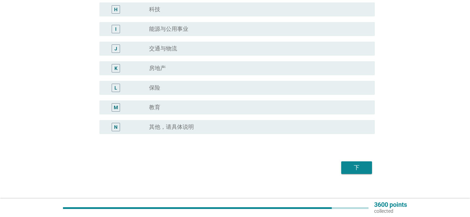
scroll to position [229, 0]
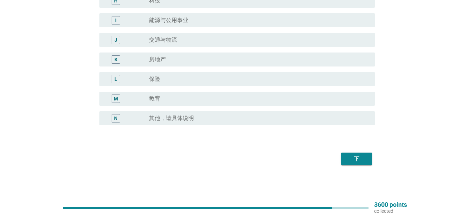
click at [357, 157] on div "下" at bounding box center [356, 159] width 20 height 8
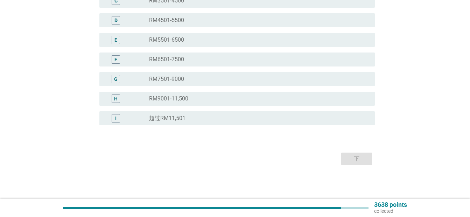
scroll to position [0, 0]
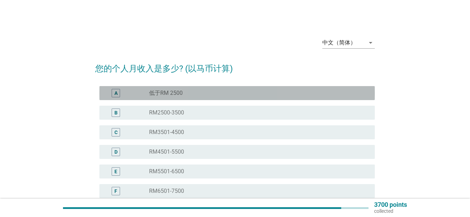
click at [221, 91] on div "radio_button_unchecked 低于RM 2500" at bounding box center [256, 92] width 214 height 7
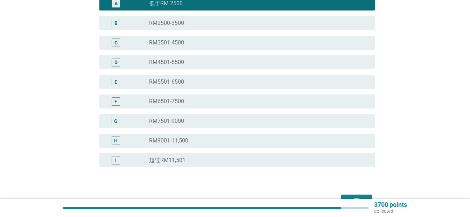
scroll to position [131, 0]
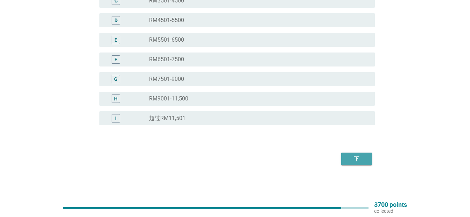
click at [349, 156] on button "下" at bounding box center [356, 158] width 31 height 13
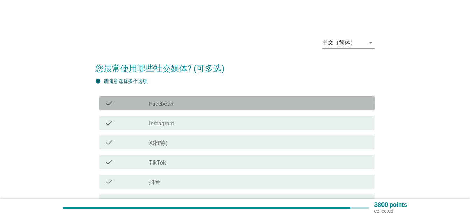
click at [214, 104] on div "check_box_outline_blank Facebook" at bounding box center [259, 103] width 220 height 8
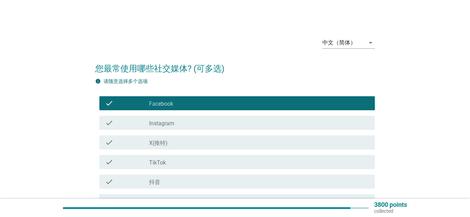
click at [200, 128] on div "check check_box_outline_blank Instagram" at bounding box center [236, 123] width 275 height 14
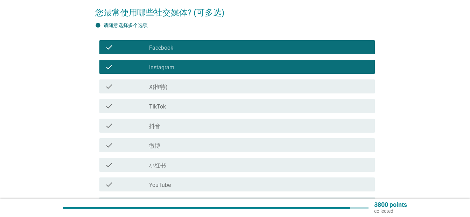
scroll to position [116, 0]
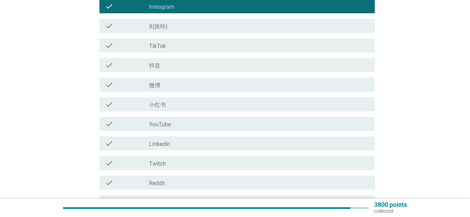
click at [187, 55] on div "check check_box_outline_blank TikTok" at bounding box center [234, 46] width 279 height 20
click at [198, 45] on div "check_box_outline_blank TikTok" at bounding box center [259, 45] width 220 height 8
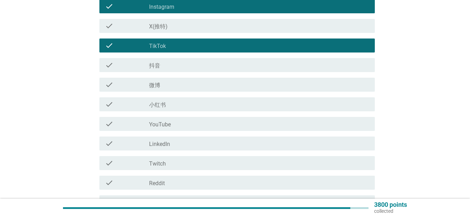
click at [187, 121] on div "check_box_outline_blank YouTube" at bounding box center [259, 124] width 220 height 8
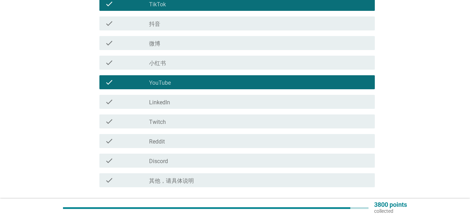
scroll to position [175, 0]
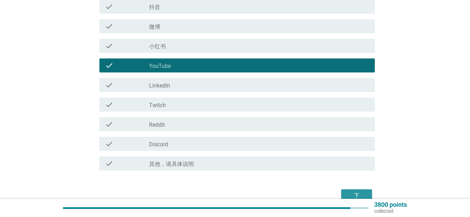
click at [349, 190] on button "下" at bounding box center [356, 195] width 31 height 13
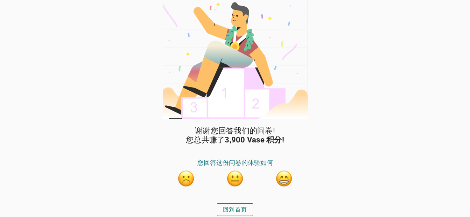
scroll to position [5, 0]
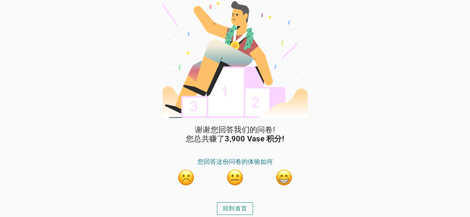
click at [280, 180] on button "button" at bounding box center [283, 177] width 17 height 17
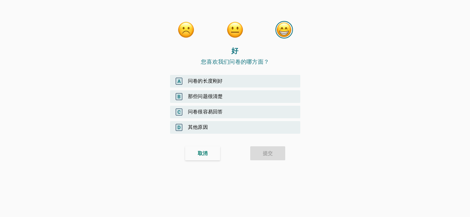
click at [248, 96] on div "B 那些问题很清楚" at bounding box center [235, 96] width 130 height 13
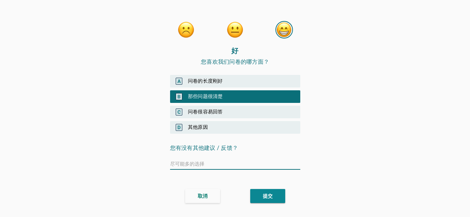
click at [261, 82] on div "A 问卷的长度刚好" at bounding box center [235, 81] width 130 height 13
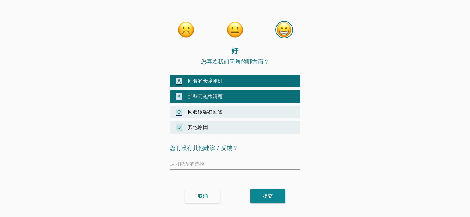
click at [264, 196] on div "提交" at bounding box center [268, 195] width 10 height 7
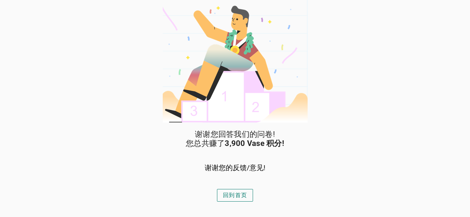
click at [240, 198] on div "回到首页" at bounding box center [235, 195] width 24 height 8
